Goal: Use online tool/utility: Utilize a website feature to perform a specific function

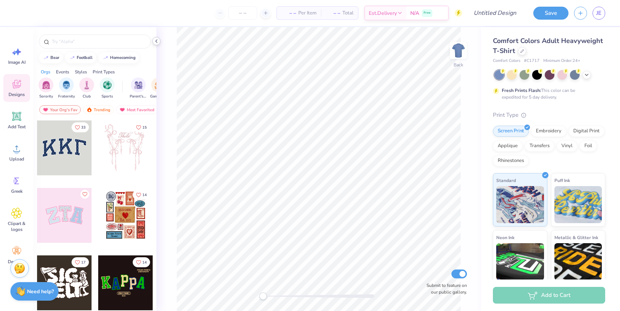
click at [156, 43] on icon at bounding box center [156, 41] width 6 height 6
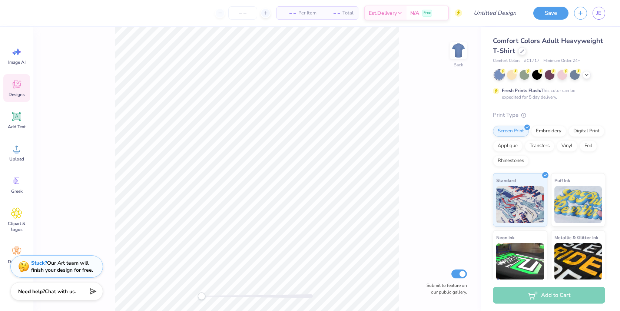
click at [19, 89] on icon at bounding box center [16, 84] width 11 height 11
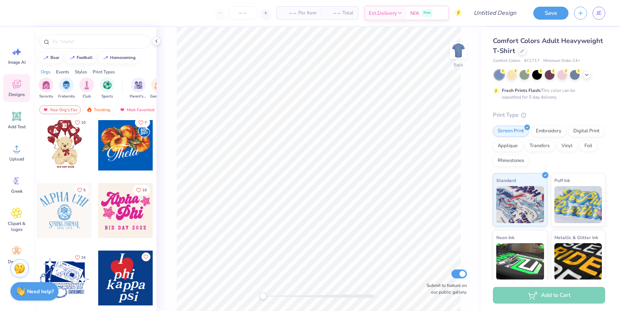
scroll to position [296, 0]
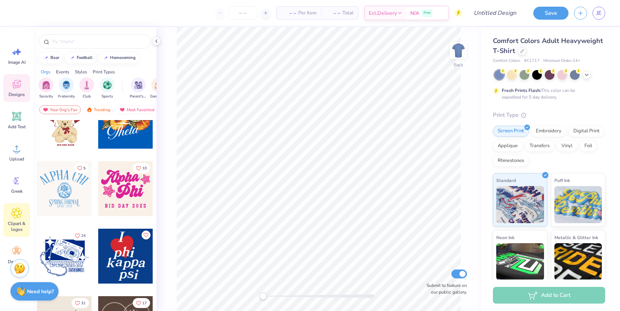
click at [14, 216] on icon at bounding box center [16, 213] width 10 height 10
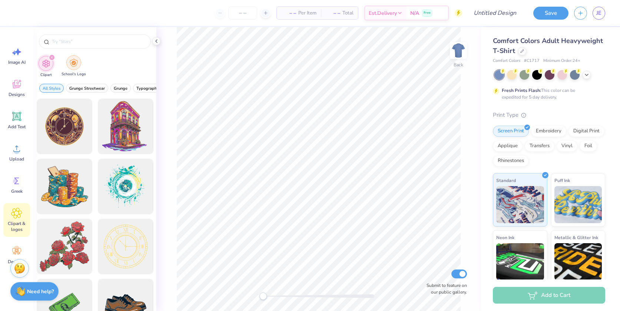
click at [74, 67] on div "filter for School's Logo" at bounding box center [73, 62] width 15 height 15
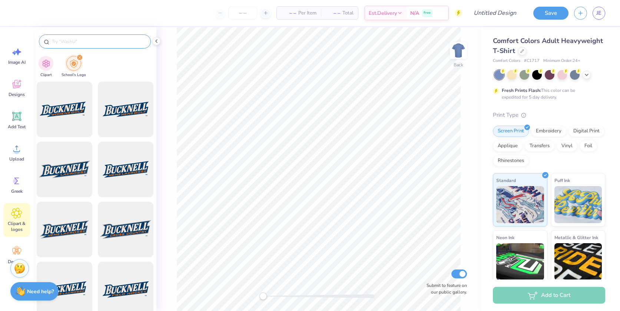
click at [79, 41] on input "text" at bounding box center [98, 41] width 95 height 7
click at [71, 40] on input "text" at bounding box center [98, 41] width 95 height 7
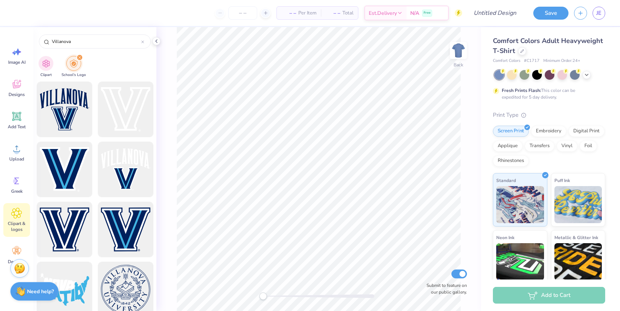
type input "Villanova"
click at [110, 231] on div at bounding box center [125, 229] width 61 height 61
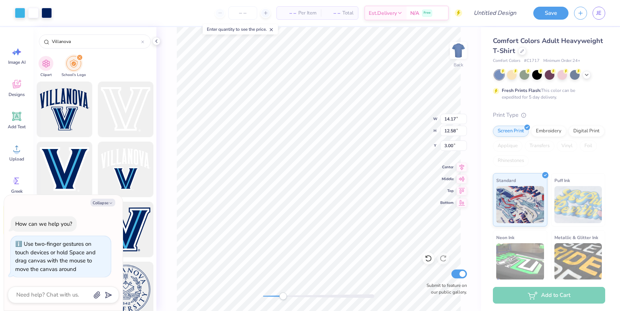
drag, startPoint x: 265, startPoint y: 294, endPoint x: 283, endPoint y: 296, distance: 18.2
click at [283, 296] on div "Accessibility label" at bounding box center [282, 295] width 7 height 7
click at [99, 201] on button "Collapse" at bounding box center [102, 203] width 25 height 8
type textarea "x"
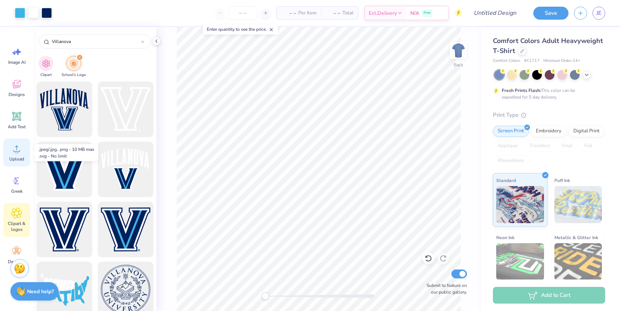
click at [16, 151] on circle at bounding box center [16, 151] width 5 height 5
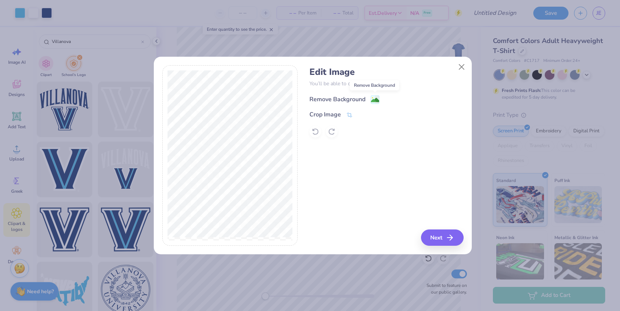
click at [375, 99] on image at bounding box center [375, 100] width 8 height 8
click at [447, 236] on icon "button" at bounding box center [451, 237] width 9 height 9
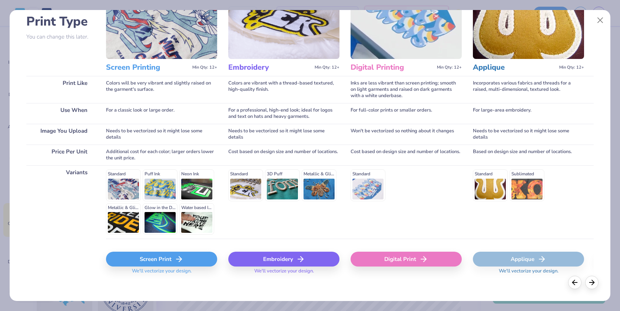
scroll to position [59, 0]
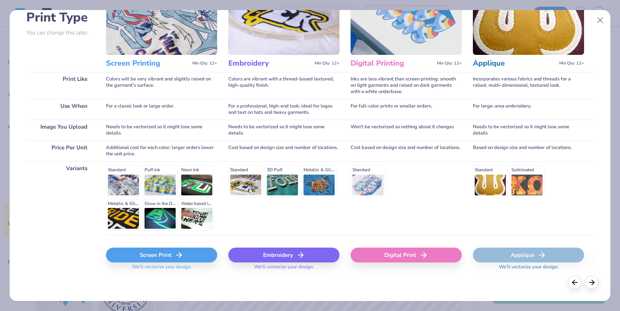
click at [151, 257] on div "Screen Print" at bounding box center [161, 254] width 111 height 15
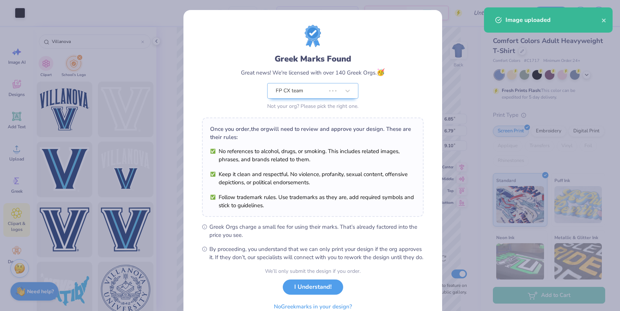
click at [302, 213] on body "Art colors – – Per Item – – Total Est. Delivery N/A Free Design Title Save JE I…" at bounding box center [310, 155] width 620 height 311
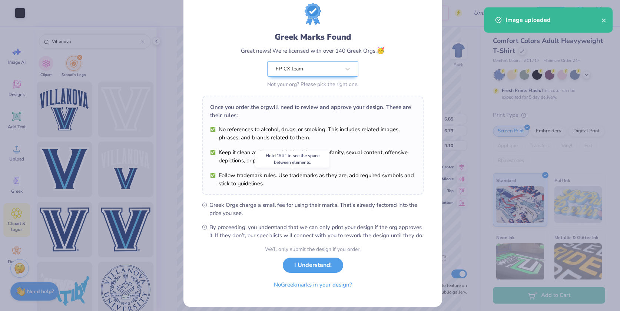
scroll to position [36, 0]
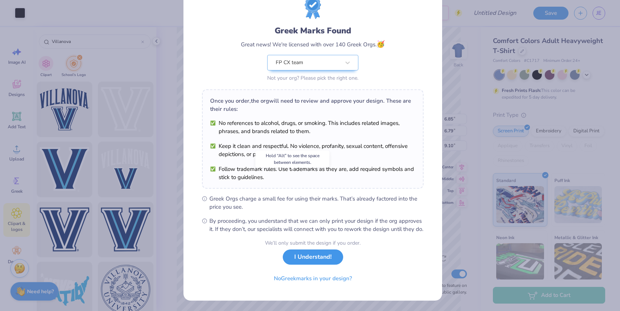
click at [310, 258] on button "I Understand!" at bounding box center [313, 256] width 60 height 15
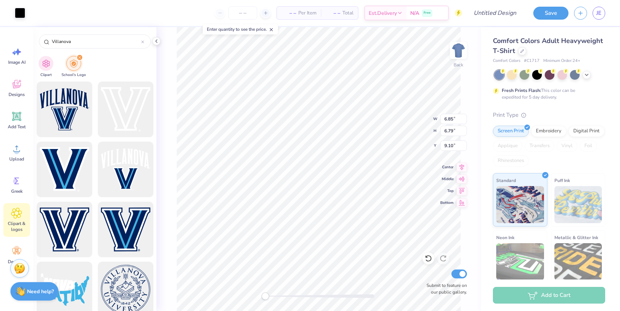
scroll to position [0, 0]
type input "9.46"
type input "8.40"
type input "3.00"
